Goal: Transaction & Acquisition: Purchase product/service

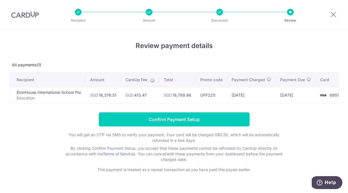
click at [40, 93] on td "EtonHouse International School Pte Education" at bounding box center [48, 95] width 76 height 16
click at [217, 95] on td "OFF225" at bounding box center [211, 95] width 31 height 16
click at [213, 95] on td "OFF225" at bounding box center [211, 95] width 31 height 16
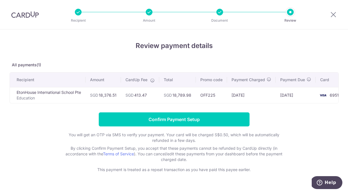
copy td "OFF225"
click at [335, 14] on icon at bounding box center [333, 14] width 7 height 7
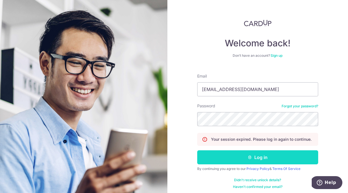
click at [235, 154] on button "Log in" at bounding box center [257, 158] width 121 height 14
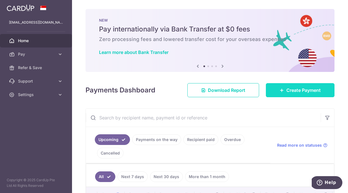
click at [295, 86] on link "Create Payment" at bounding box center [300, 90] width 69 height 14
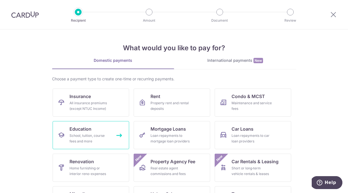
click at [75, 131] on span "Education" at bounding box center [81, 129] width 22 height 7
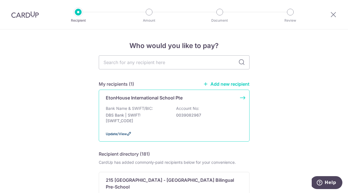
click at [122, 134] on span "Update/View" at bounding box center [116, 134] width 21 height 4
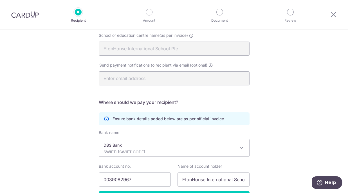
scroll to position [96, 0]
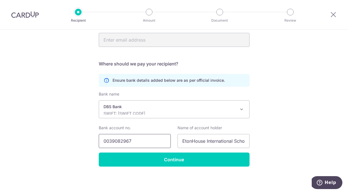
click at [153, 141] on input "0039082967" at bounding box center [135, 141] width 72 height 14
paste input "88542801865"
type input "88542801865"
click at [166, 111] on div "DBS Bank SWIFT: DBSSSGSGXXX" at bounding box center [170, 109] width 132 height 11
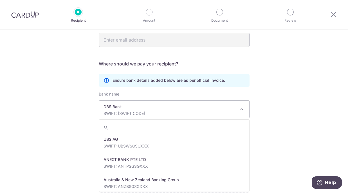
scroll to position [466, 0]
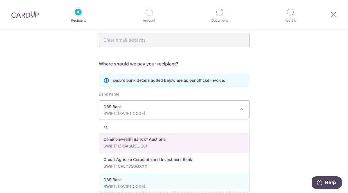
paste input "DBSSSGSG"
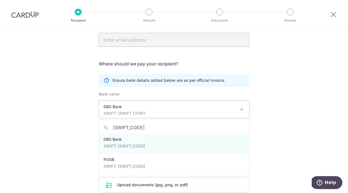
type input "DBSSSGSG"
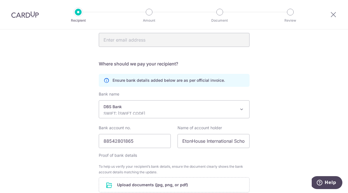
click at [269, 124] on div "Recipient Details Your recipient does not need a CardUp account to receive your…" at bounding box center [174, 94] width 348 height 323
click at [209, 115] on span "DBS Bank SWIFT: DBSSSGSGXXX" at bounding box center [174, 109] width 150 height 17
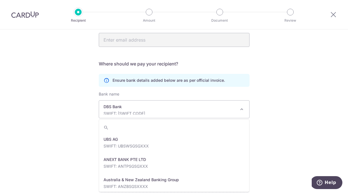
scroll to position [466, 0]
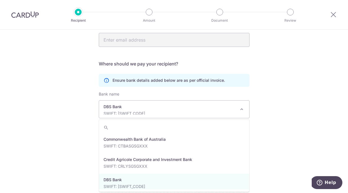
click at [147, 125] on input "search" at bounding box center [174, 127] width 150 height 11
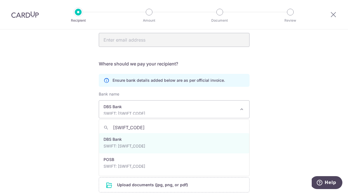
type input "DBSSSGSG"
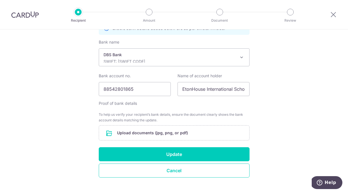
scroll to position [150, 0]
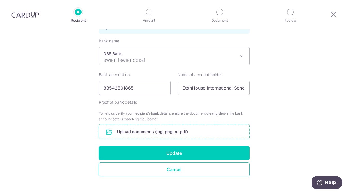
click at [177, 133] on input "file" at bounding box center [174, 132] width 150 height 15
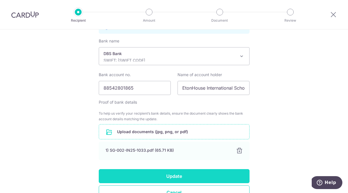
click at [184, 177] on button "Update" at bounding box center [174, 177] width 151 height 14
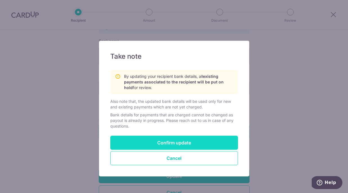
click at [172, 145] on button "Confirm update" at bounding box center [174, 143] width 128 height 14
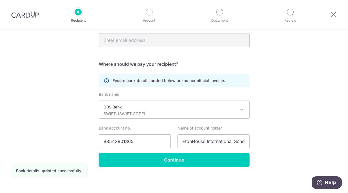
scroll to position [96, 0]
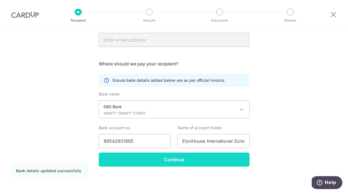
click at [191, 159] on input "Continue" at bounding box center [174, 160] width 151 height 14
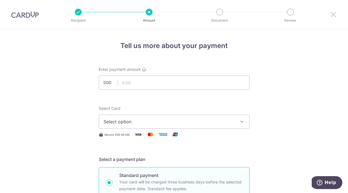
click at [335, 16] on icon at bounding box center [333, 14] width 7 height 7
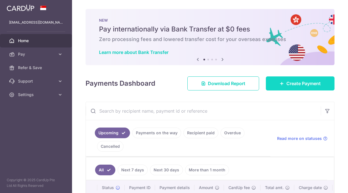
click at [293, 89] on link "Create Payment" at bounding box center [300, 84] width 69 height 14
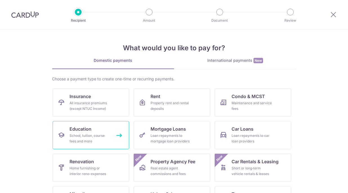
click at [96, 135] on div "School, tuition, course fees and more" at bounding box center [90, 138] width 41 height 11
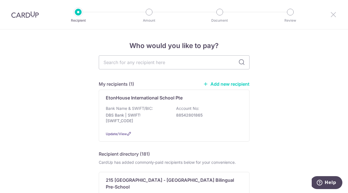
click at [335, 14] on icon at bounding box center [333, 14] width 7 height 7
